Goal: Task Accomplishment & Management: Use online tool/utility

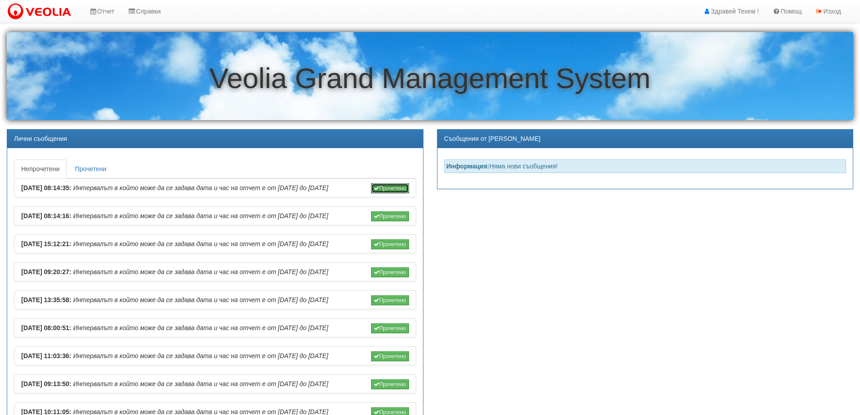
click at [383, 189] on button "Прочетено" at bounding box center [390, 188] width 38 height 10
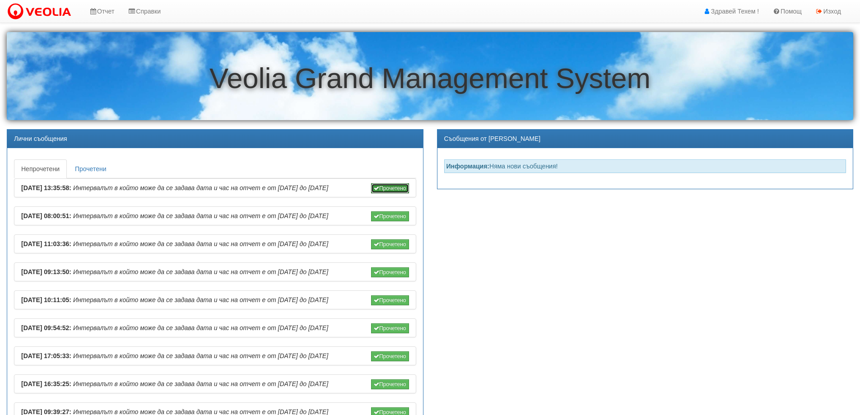
click at [383, 189] on button "Прочетено" at bounding box center [390, 188] width 38 height 10
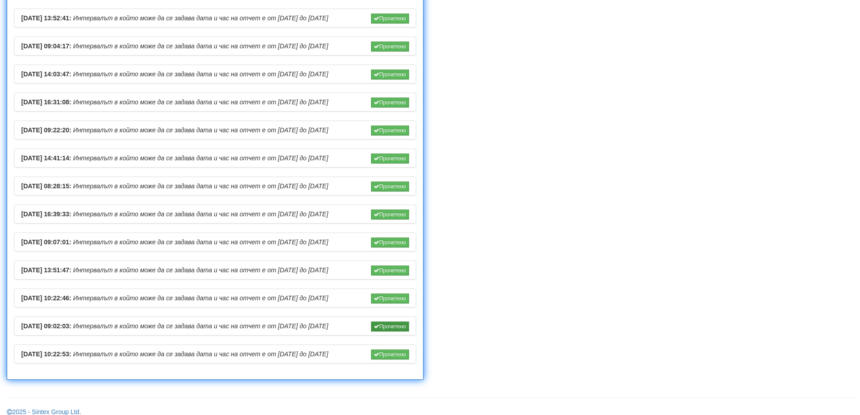
scroll to position [513, 0]
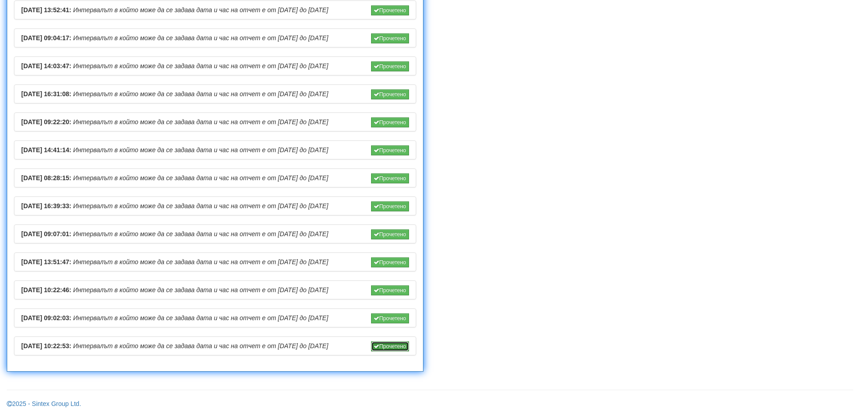
click at [388, 341] on button "Прочетено" at bounding box center [390, 346] width 38 height 10
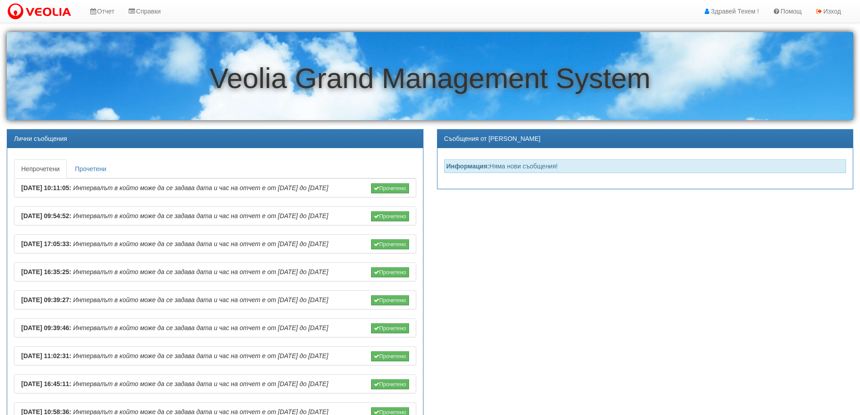
scroll to position [342, 0]
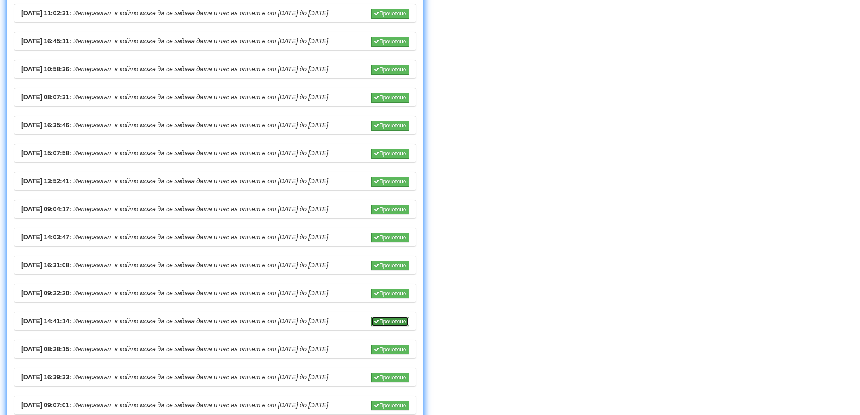
click at [392, 323] on button "Прочетено" at bounding box center [390, 321] width 38 height 10
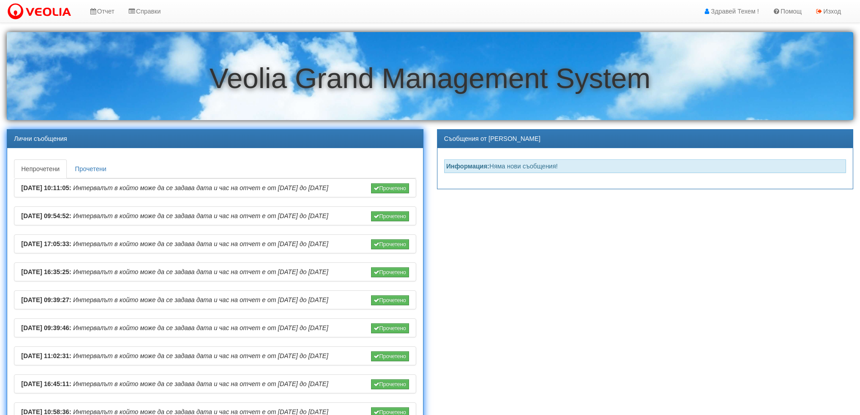
click at [391, 305] on li "21/01/2025 09:39:27: Интервалът в който може да се задава дата и час на отчет е…" at bounding box center [215, 299] width 402 height 19
click at [391, 303] on button "Прочетено" at bounding box center [390, 300] width 38 height 10
click at [397, 325] on button "Прочетено" at bounding box center [390, 328] width 38 height 10
click at [394, 244] on button "Прочетено" at bounding box center [390, 244] width 38 height 10
click at [393, 188] on button "Прочетено" at bounding box center [390, 188] width 38 height 10
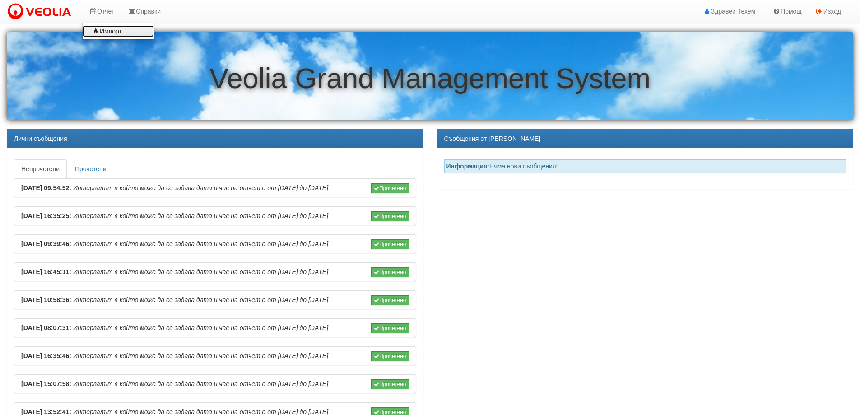
click at [108, 30] on link "Импорт" at bounding box center [118, 31] width 71 height 12
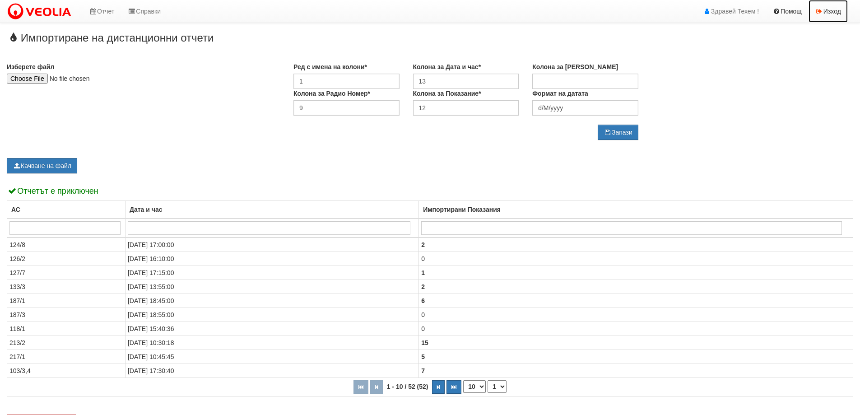
drag, startPoint x: 823, startPoint y: 10, endPoint x: 806, endPoint y: 12, distance: 16.7
click at [823, 10] on link "Изход" at bounding box center [827, 11] width 39 height 23
